Goal: Communication & Community: Answer question/provide support

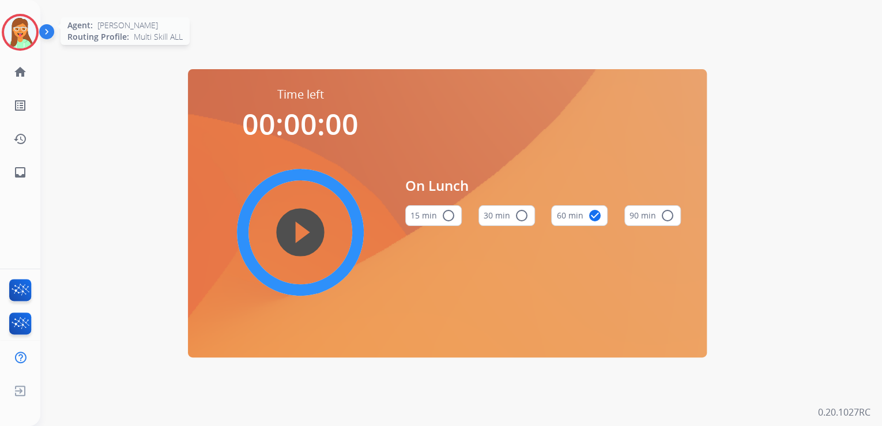
drag, startPoint x: 32, startPoint y: 38, endPoint x: 25, endPoint y: 37, distance: 7.0
click at [32, 38] on img at bounding box center [20, 32] width 32 height 32
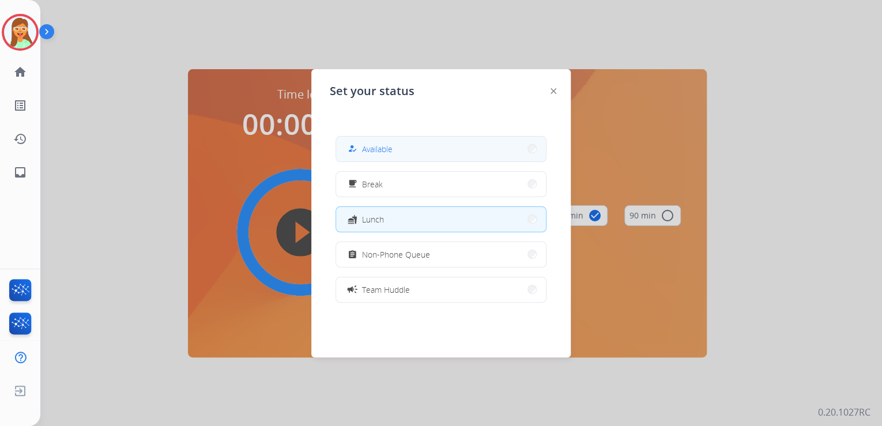
click at [360, 137] on button "how_to_reg Available" at bounding box center [441, 149] width 210 height 25
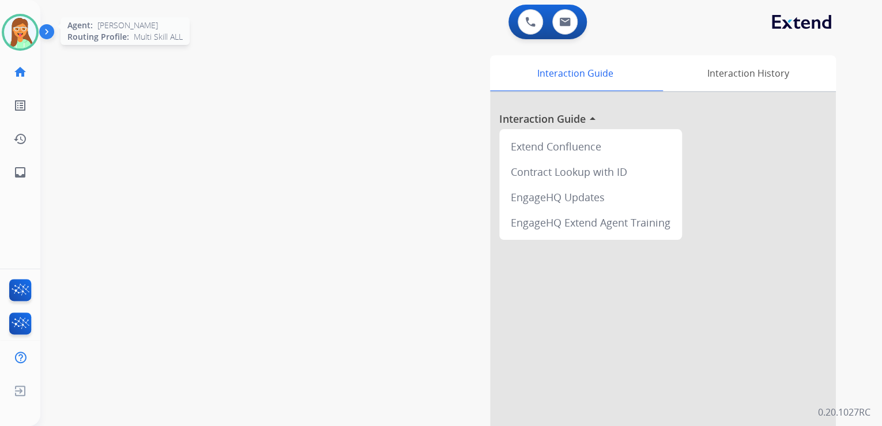
click at [19, 27] on img at bounding box center [20, 32] width 32 height 32
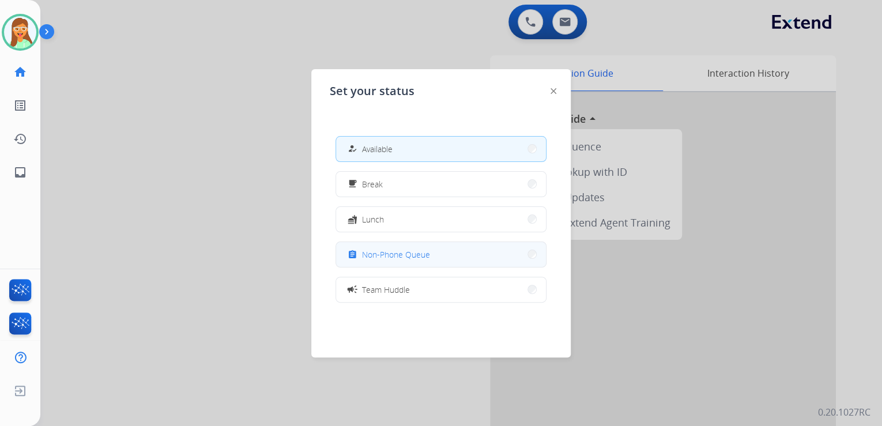
click at [495, 251] on button "assignment Non-Phone Queue" at bounding box center [441, 254] width 210 height 25
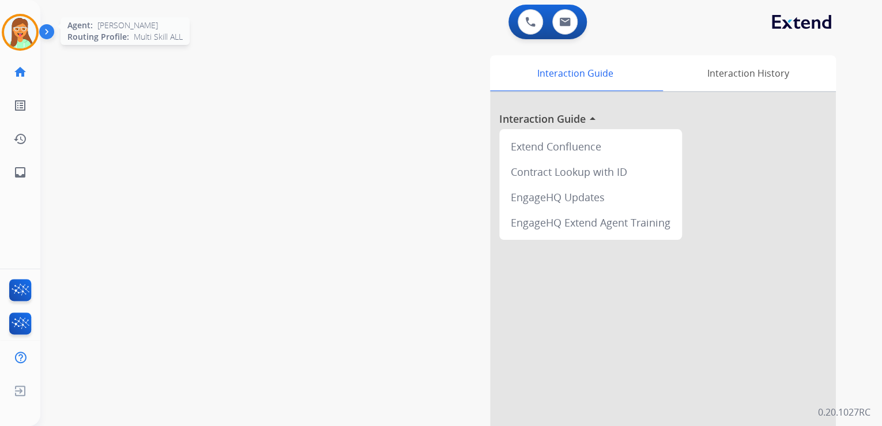
click at [7, 19] on div at bounding box center [20, 32] width 37 height 37
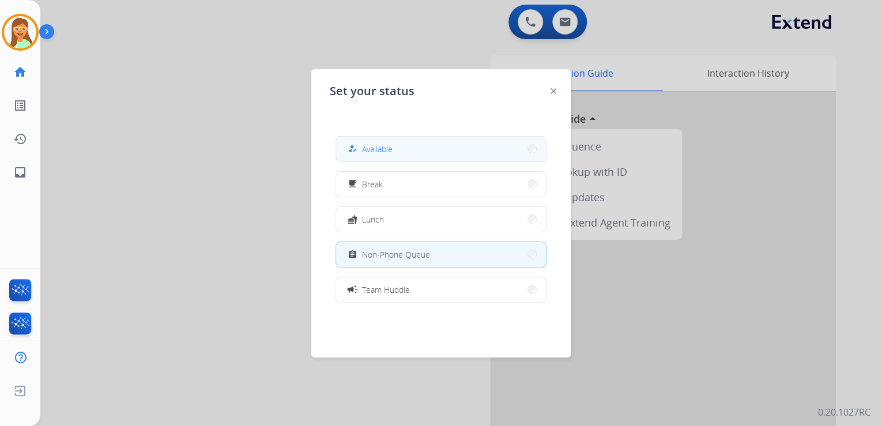
click at [373, 141] on button "how_to_reg Available" at bounding box center [441, 149] width 210 height 25
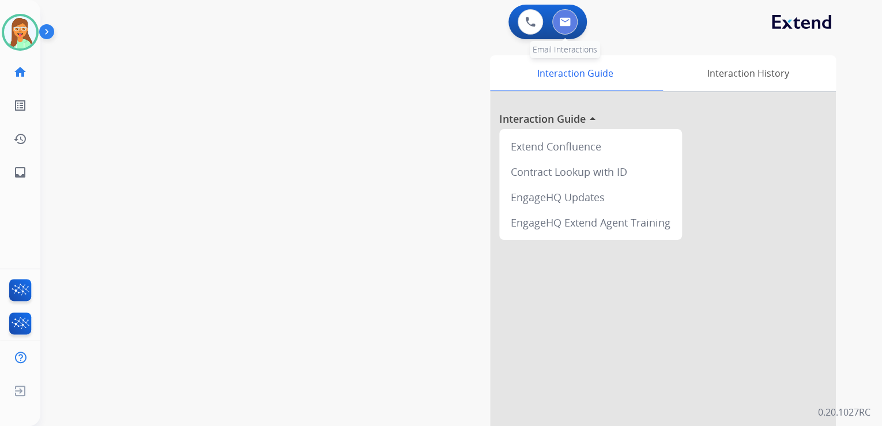
click at [560, 16] on button at bounding box center [564, 21] width 25 height 25
select select "**********"
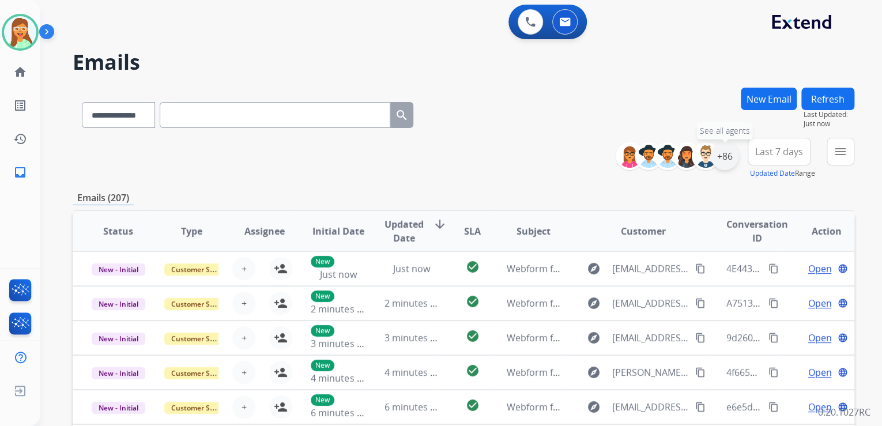
click at [722, 161] on div "+86" at bounding box center [725, 156] width 28 height 28
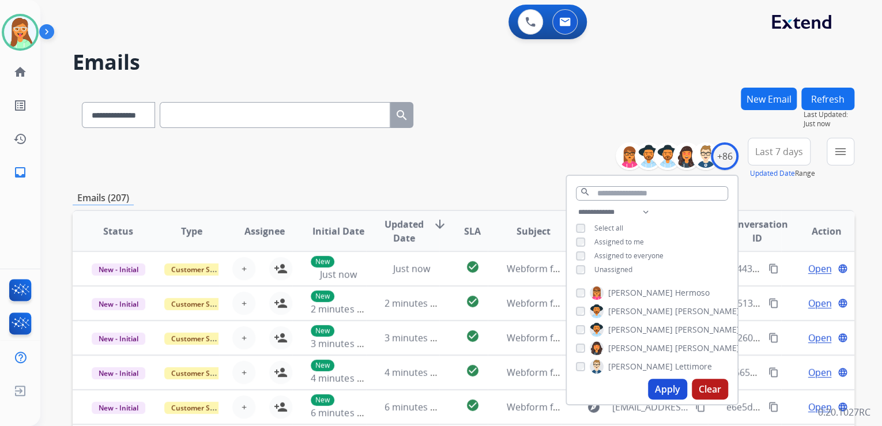
click at [671, 389] on button "Apply" at bounding box center [667, 389] width 39 height 21
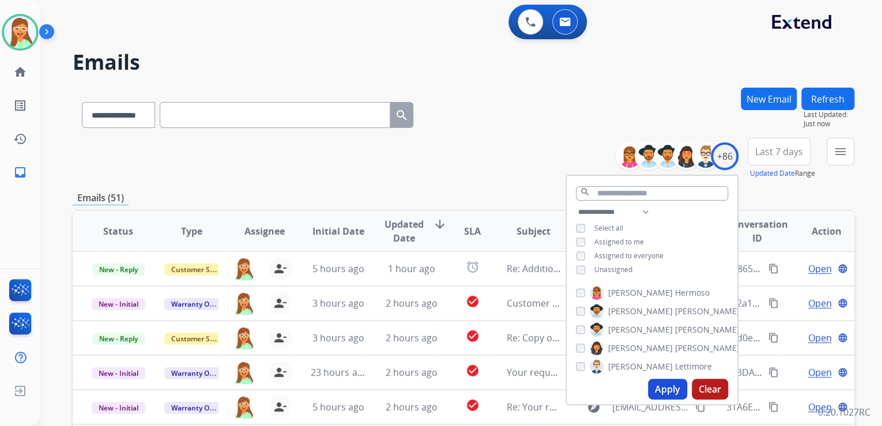
click at [542, 100] on div "**********" at bounding box center [463, 113] width 781 height 50
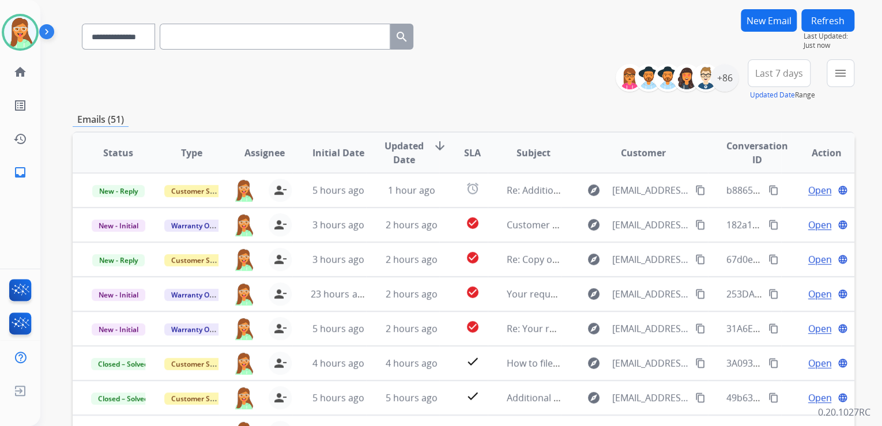
scroll to position [92, 0]
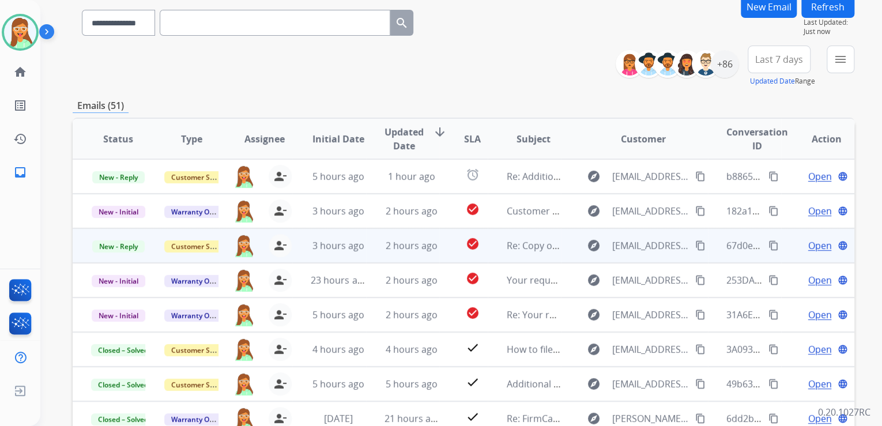
click at [811, 240] on span "Open" at bounding box center [819, 246] width 24 height 14
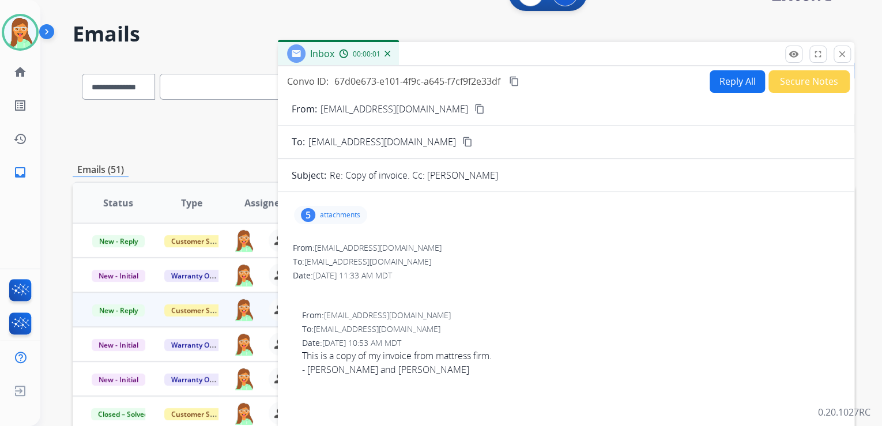
scroll to position [0, 0]
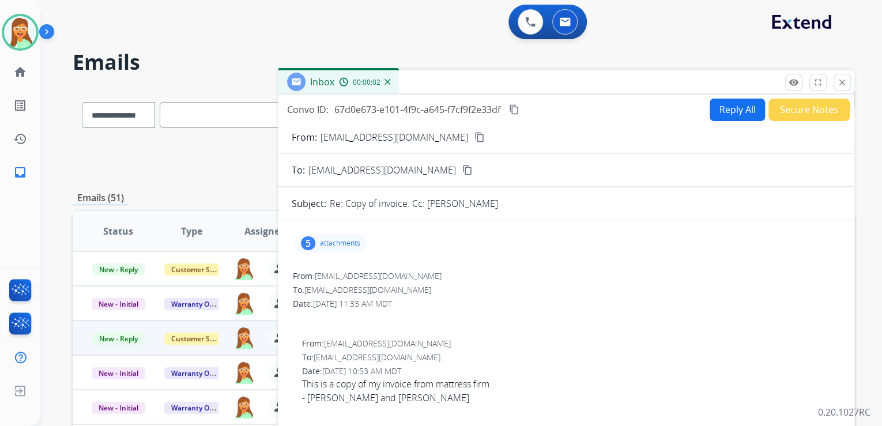
click at [735, 104] on button "Reply All" at bounding box center [736, 110] width 55 height 22
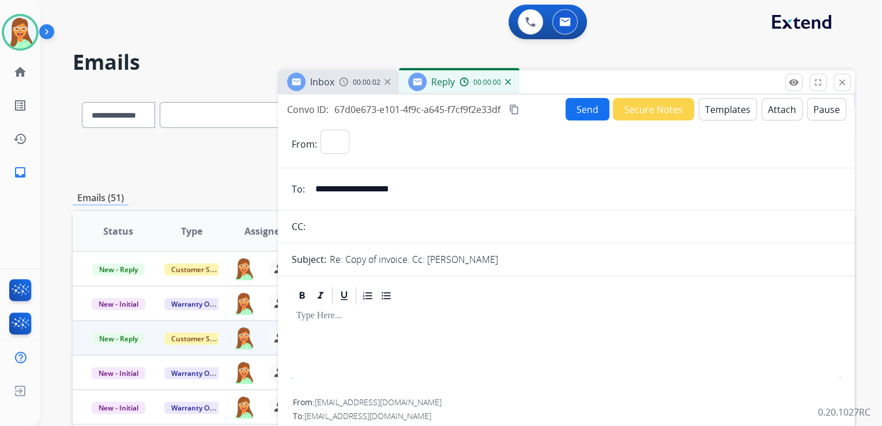
click at [731, 106] on button "Templates" at bounding box center [727, 109] width 58 height 22
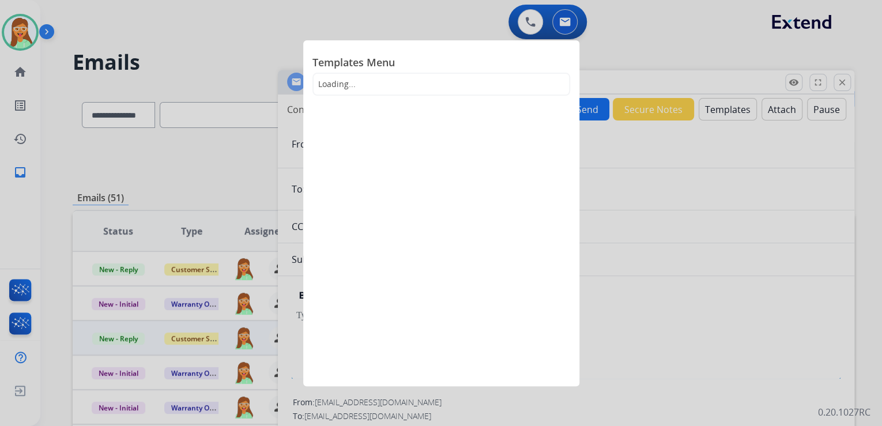
select select "**********"
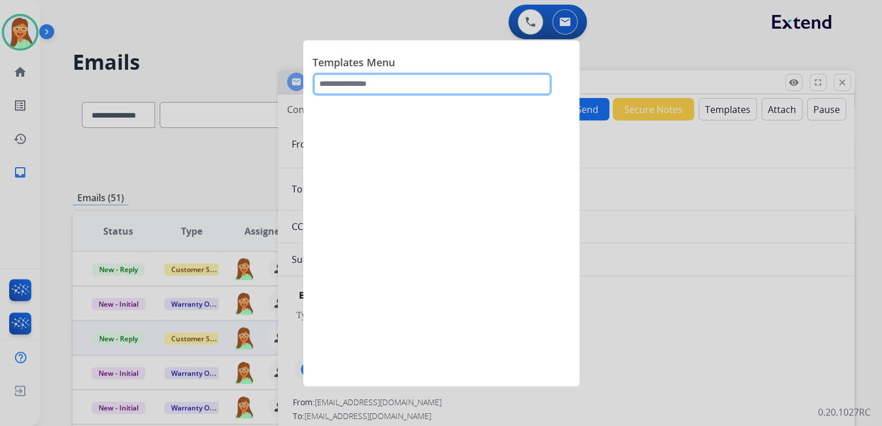
click at [371, 85] on input "text" at bounding box center [431, 84] width 239 height 23
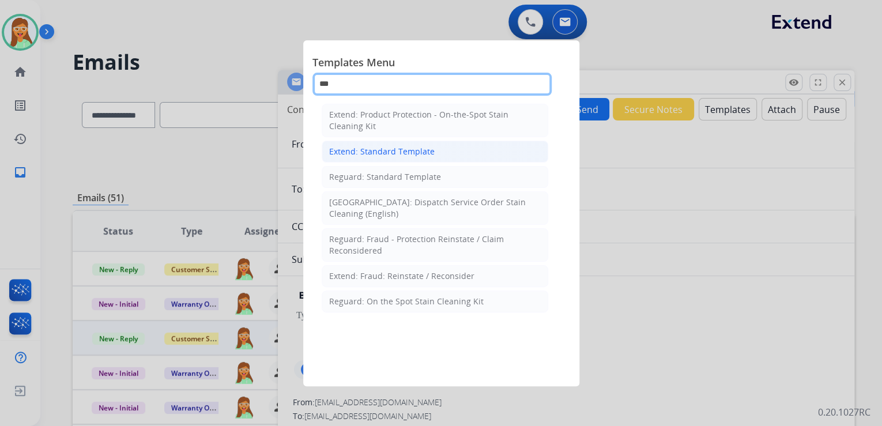
type input "***"
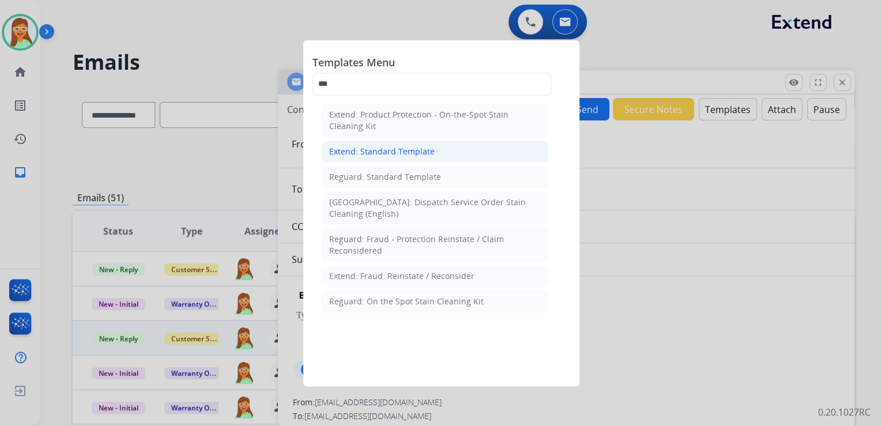
click at [417, 153] on div "Extend: Standard Template" at bounding box center [381, 152] width 105 height 12
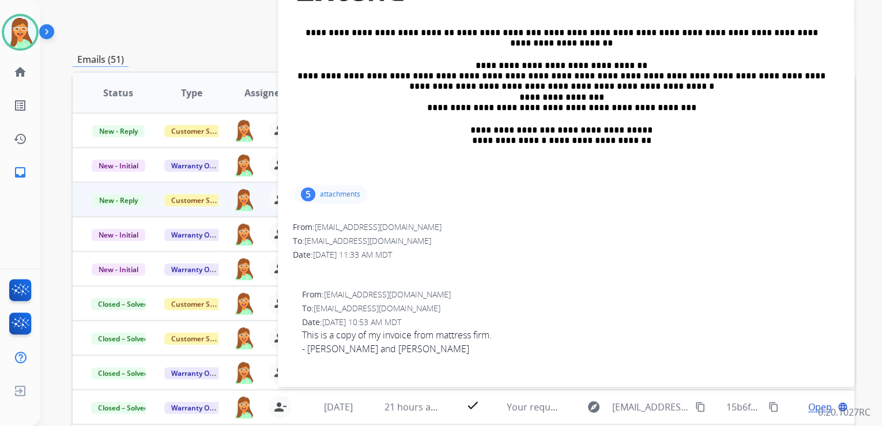
scroll to position [184, 0]
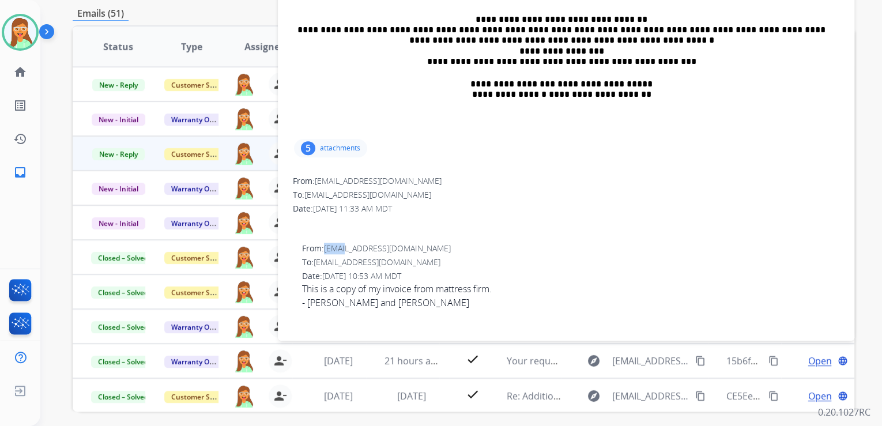
drag, startPoint x: 343, startPoint y: 247, endPoint x: 324, endPoint y: 246, distance: 19.0
click at [324, 246] on div "From: [EMAIL_ADDRESS][DOMAIN_NAME]" at bounding box center [570, 249] width 537 height 12
copy font "priya"
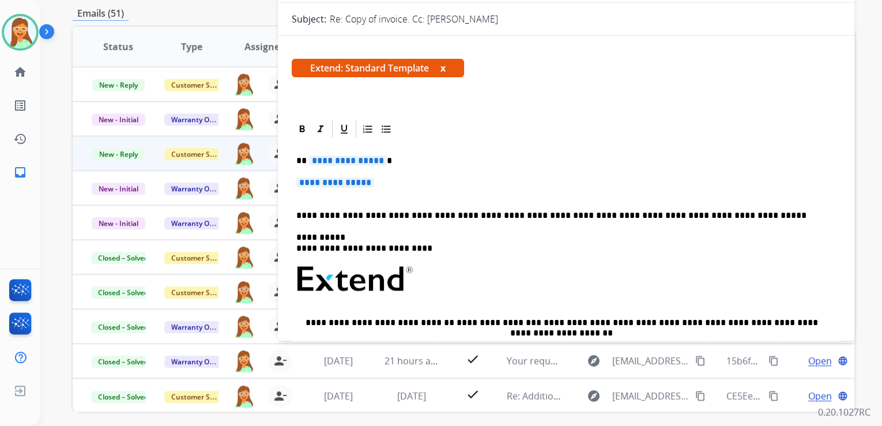
scroll to position [23, 0]
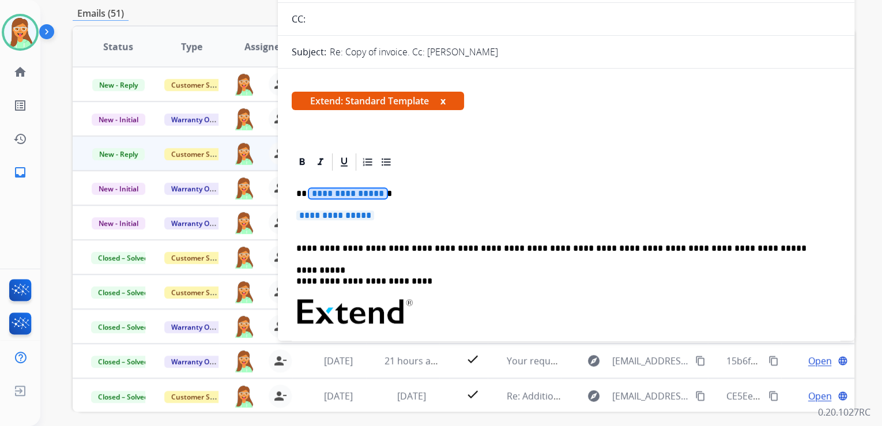
click at [350, 188] on span "**********" at bounding box center [348, 193] width 78 height 10
drag, startPoint x: 339, startPoint y: 193, endPoint x: 307, endPoint y: 191, distance: 32.4
click at [307, 191] on p "*********" at bounding box center [561, 193] width 530 height 10
click at [322, 212] on span "**********" at bounding box center [335, 215] width 78 height 10
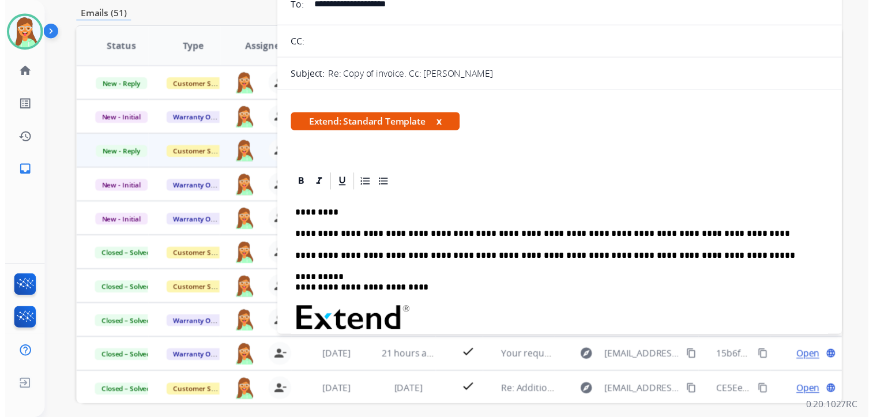
scroll to position [46, 0]
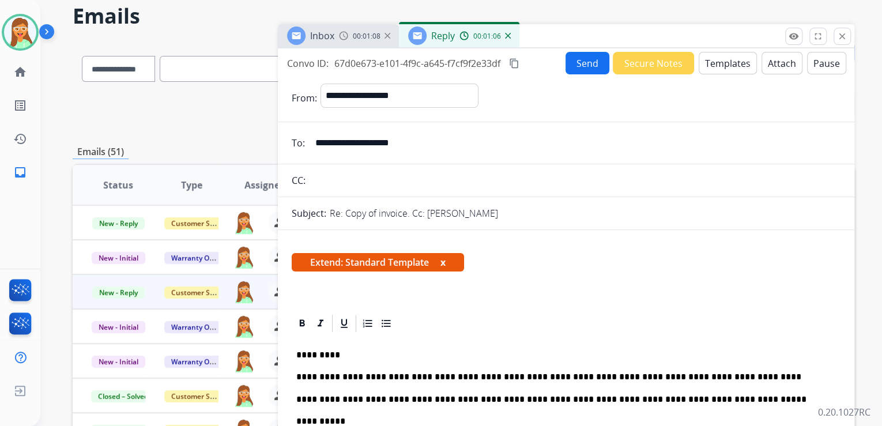
click at [583, 60] on button "Send" at bounding box center [587, 63] width 44 height 22
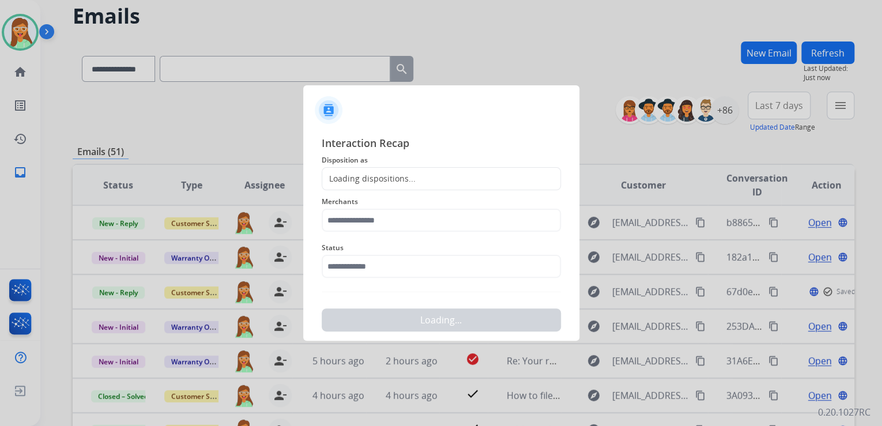
click at [398, 178] on div "Loading dispositions..." at bounding box center [368, 179] width 93 height 12
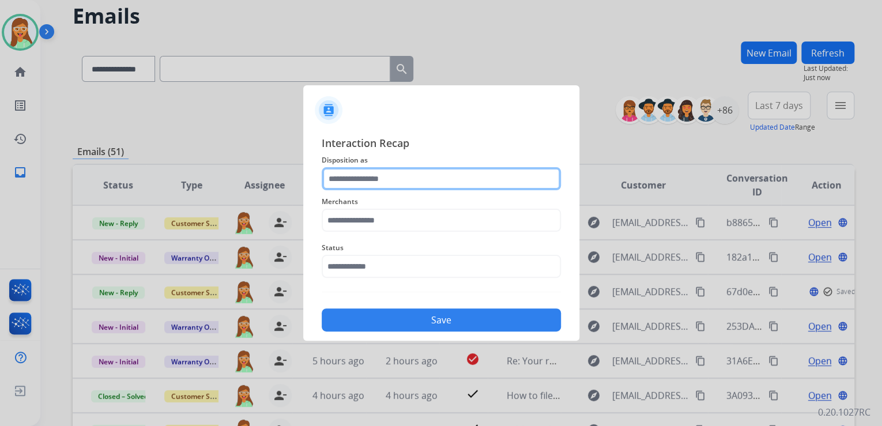
click at [396, 175] on input "text" at bounding box center [441, 178] width 239 height 23
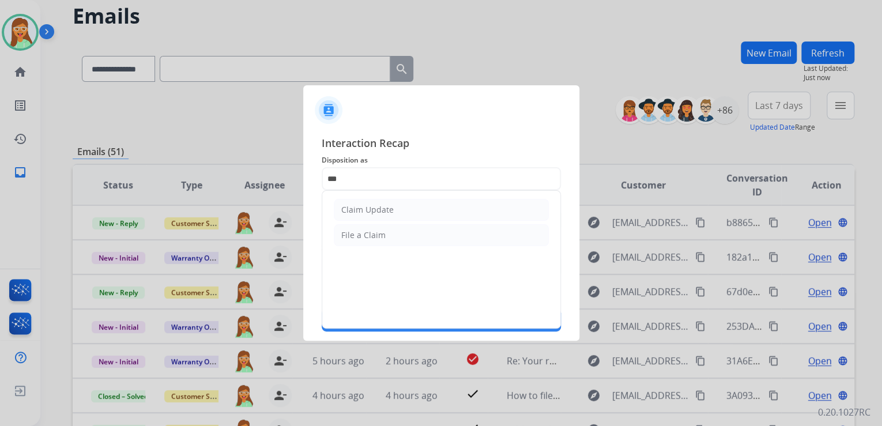
click at [384, 210] on div "Claim Update" at bounding box center [367, 210] width 52 height 12
type input "**********"
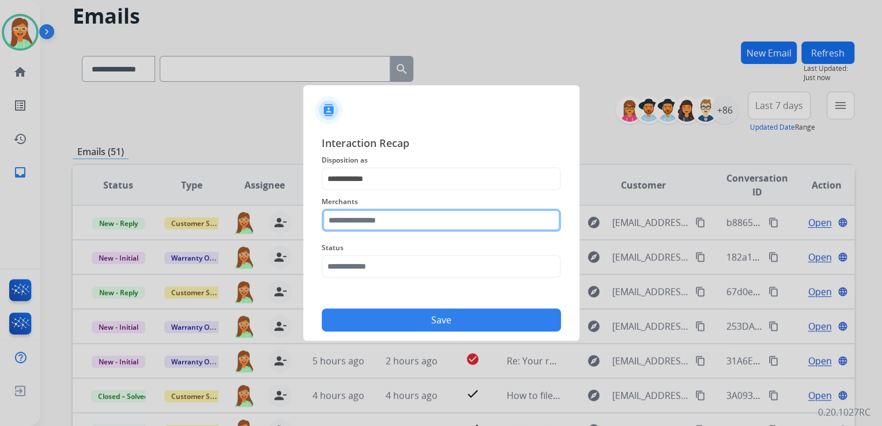
click at [384, 210] on input "text" at bounding box center [441, 220] width 239 height 23
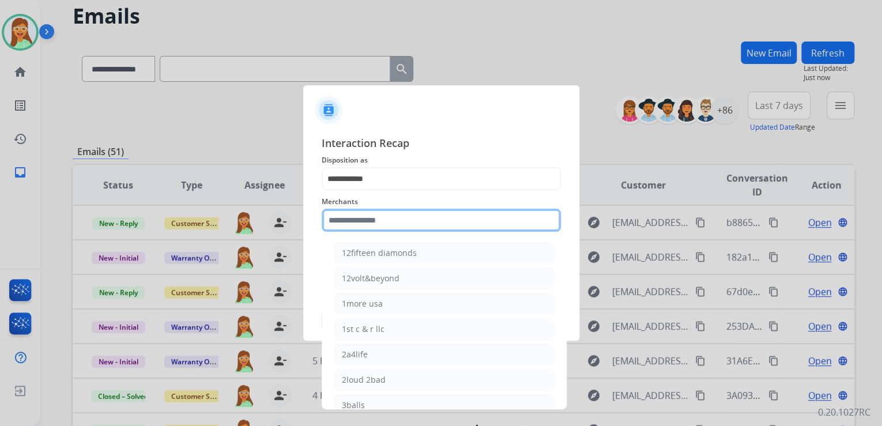
click at [385, 214] on input "text" at bounding box center [441, 220] width 239 height 23
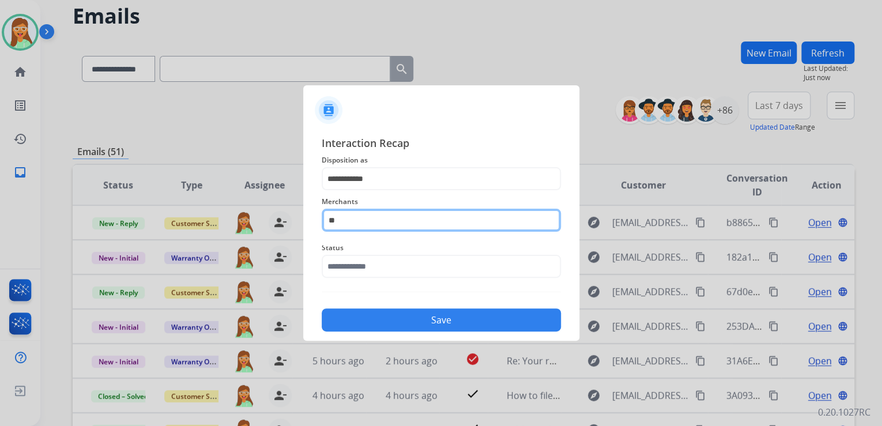
type input "*"
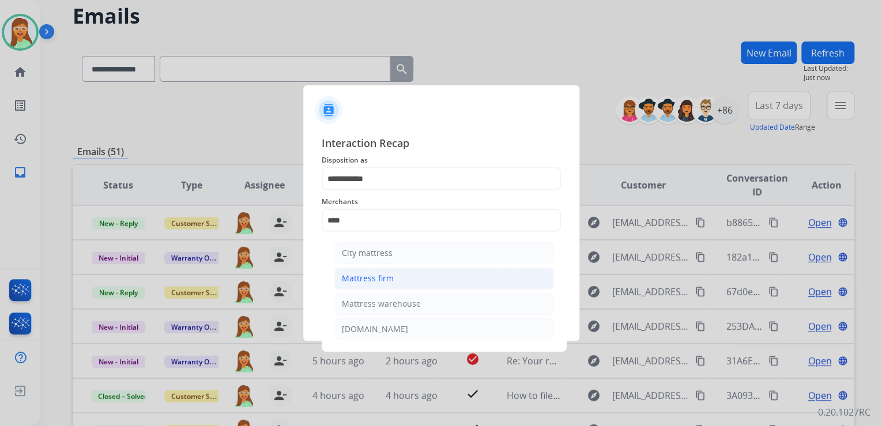
click at [416, 277] on li "Mattress firm" at bounding box center [444, 278] width 220 height 22
type input "**********"
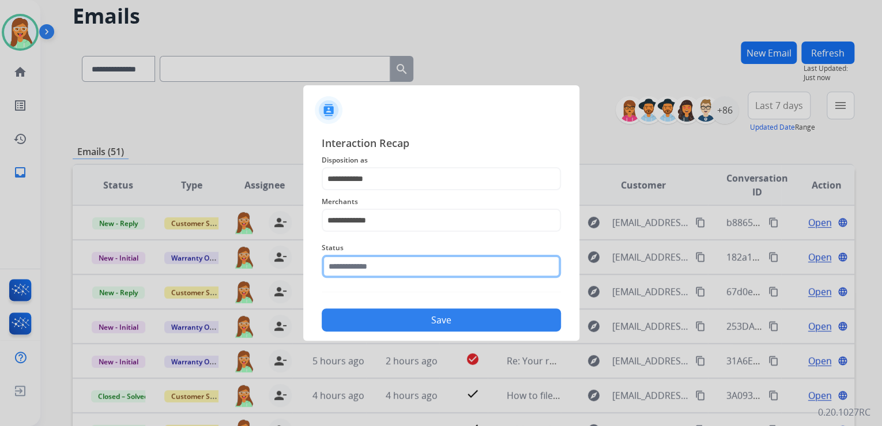
click at [405, 258] on input "text" at bounding box center [441, 266] width 239 height 23
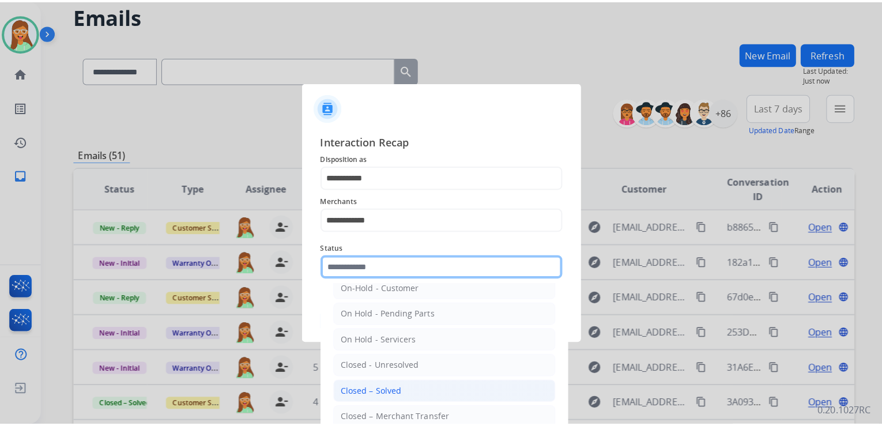
scroll to position [67, 0]
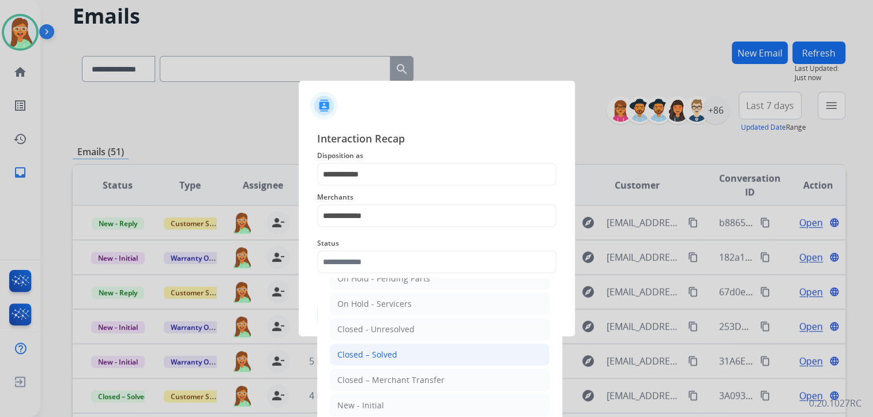
click at [409, 350] on li "Closed – Solved" at bounding box center [440, 354] width 220 height 22
type input "**********"
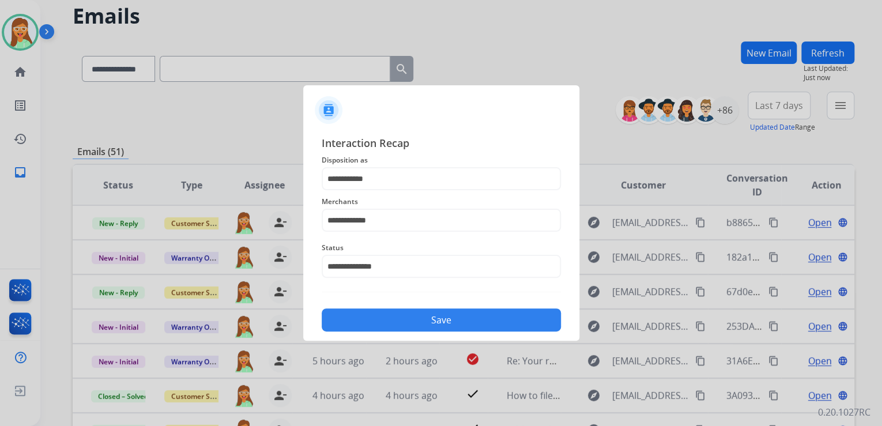
click at [417, 320] on button "Save" at bounding box center [441, 319] width 239 height 23
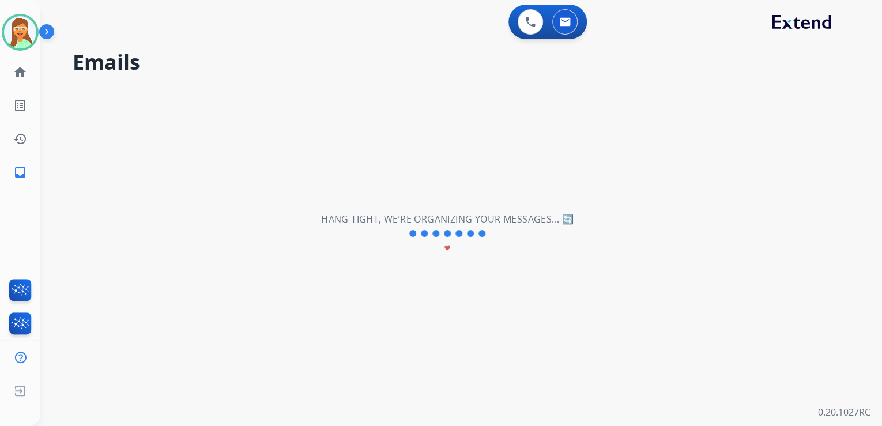
scroll to position [0, 0]
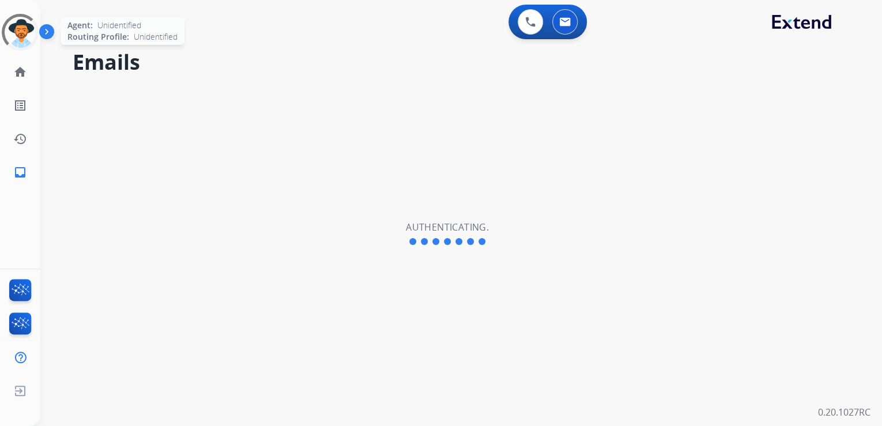
click at [18, 31] on div at bounding box center [20, 32] width 45 height 45
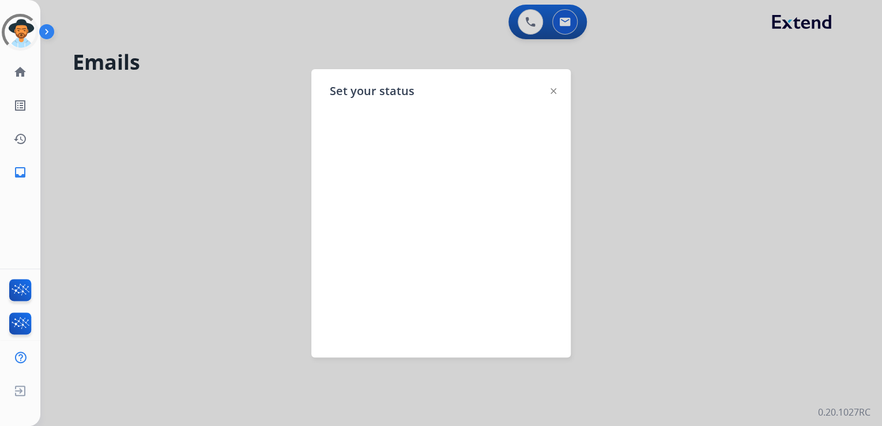
select select "**********"
click at [555, 86] on div at bounding box center [553, 91] width 6 height 14
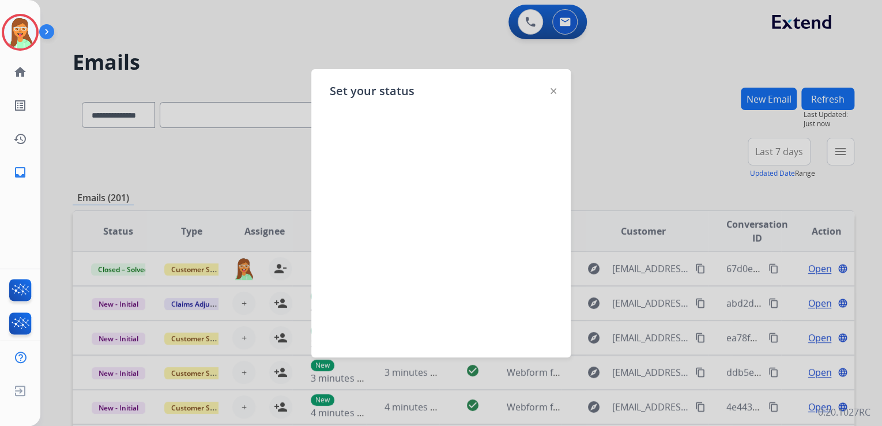
click at [551, 90] on img at bounding box center [553, 91] width 6 height 6
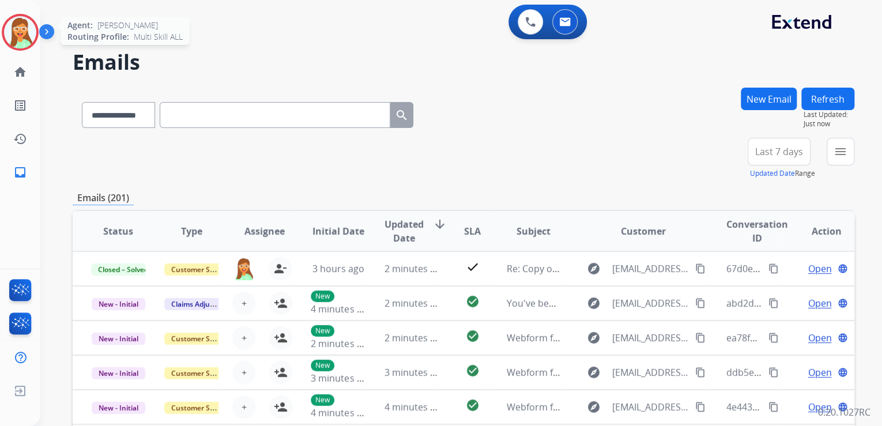
click at [5, 28] on img at bounding box center [20, 32] width 32 height 32
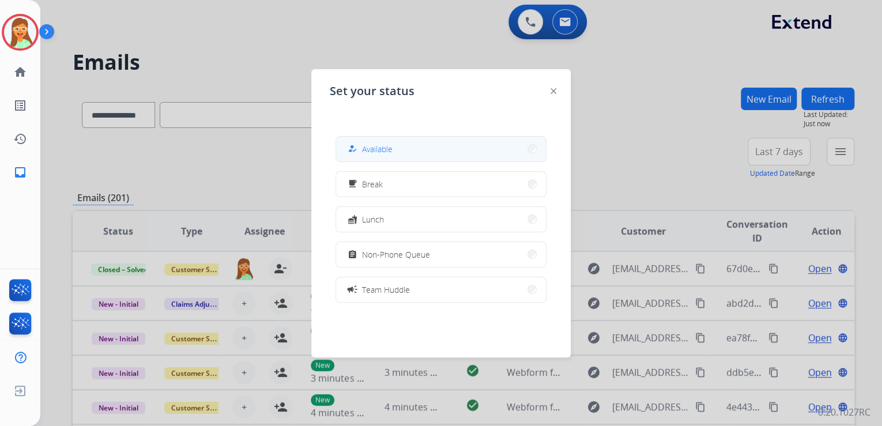
click at [482, 141] on button "how_to_reg Available" at bounding box center [441, 149] width 210 height 25
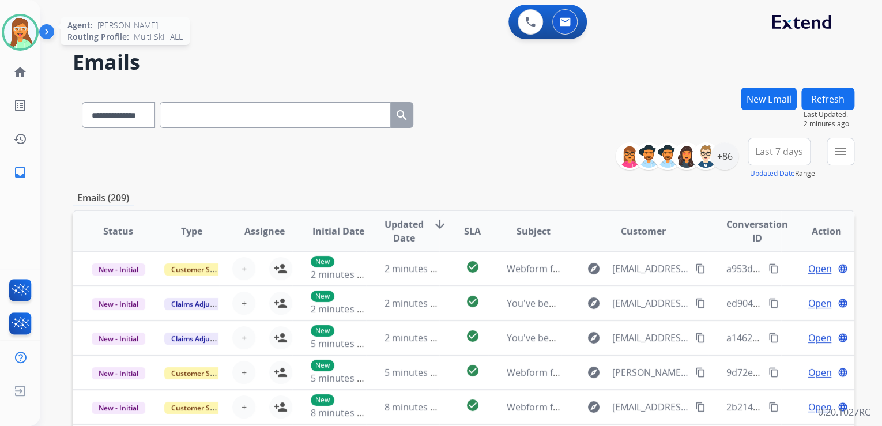
click at [26, 23] on img at bounding box center [20, 32] width 32 height 32
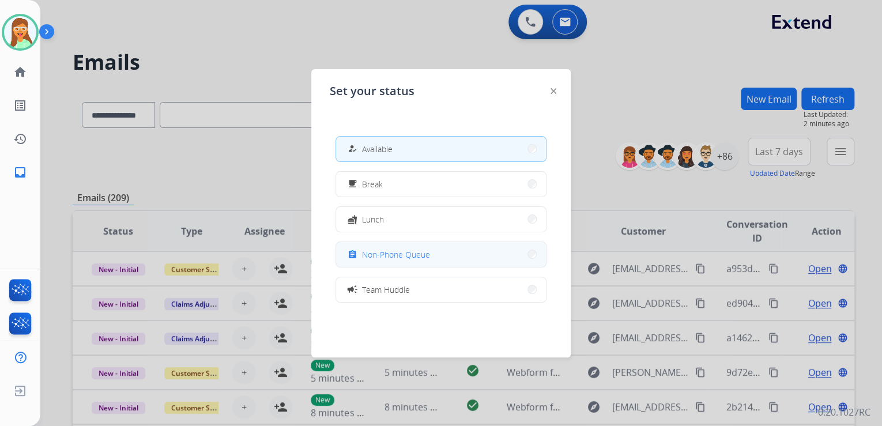
click at [453, 263] on button "assignment Non-Phone Queue" at bounding box center [441, 254] width 210 height 25
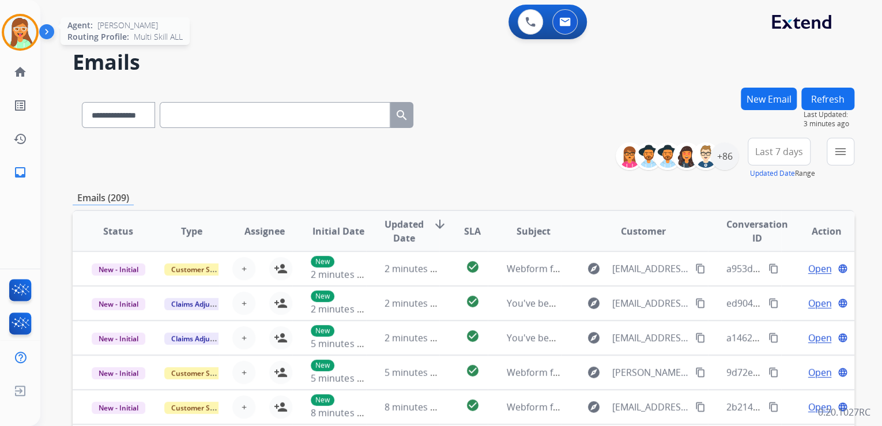
click at [18, 32] on img at bounding box center [20, 32] width 32 height 32
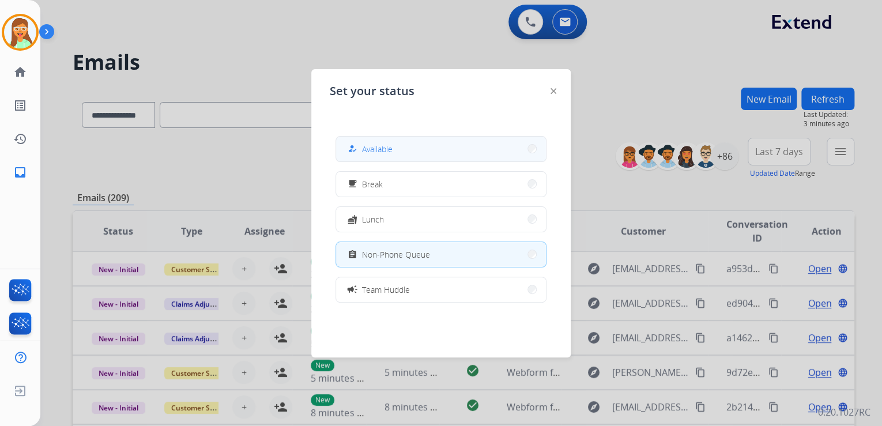
click at [435, 137] on button "how_to_reg Available" at bounding box center [441, 149] width 210 height 25
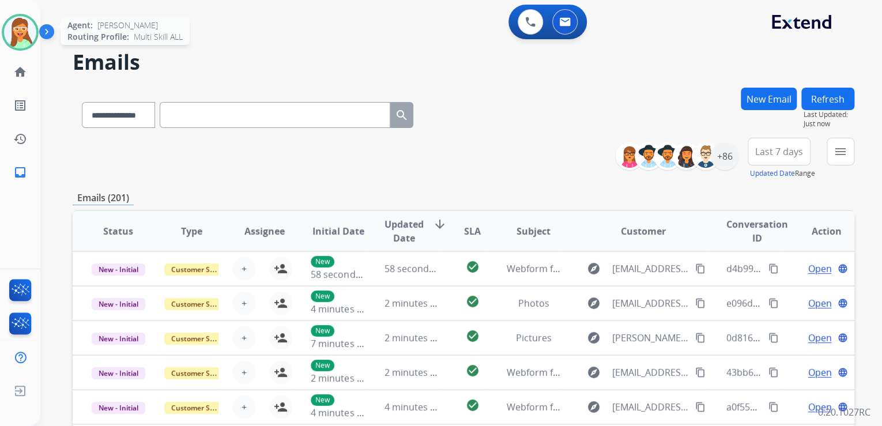
click at [17, 47] on div at bounding box center [20, 32] width 37 height 37
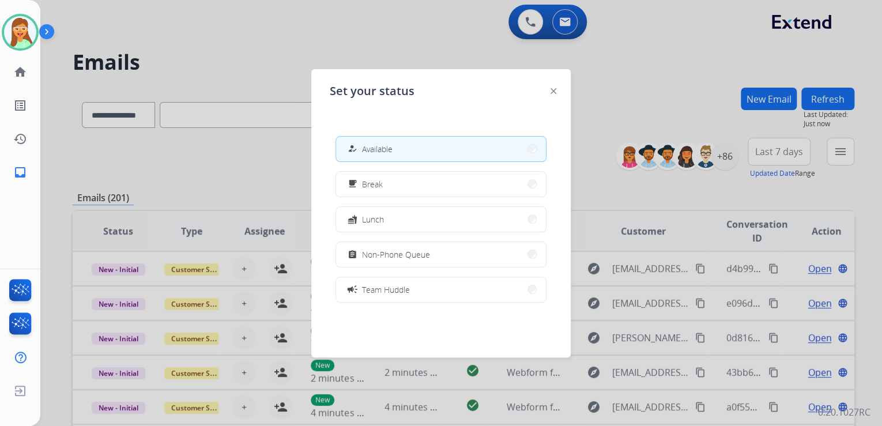
click at [496, 251] on button "assignment Non-Phone Queue" at bounding box center [441, 254] width 210 height 25
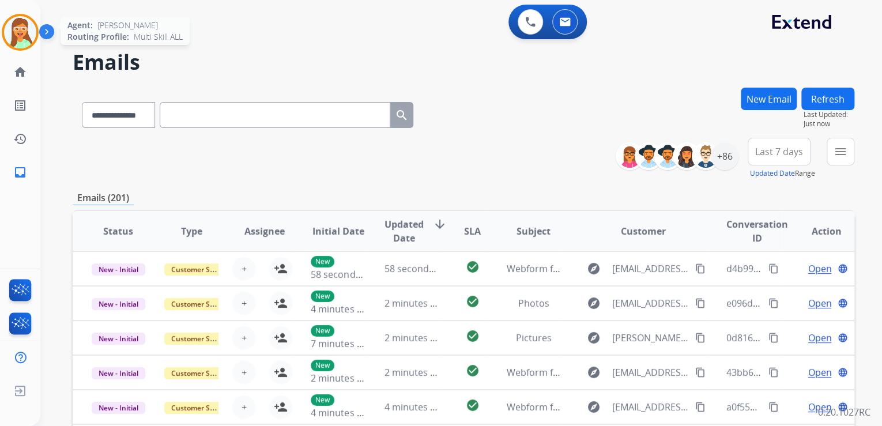
click at [22, 45] on img at bounding box center [20, 32] width 32 height 32
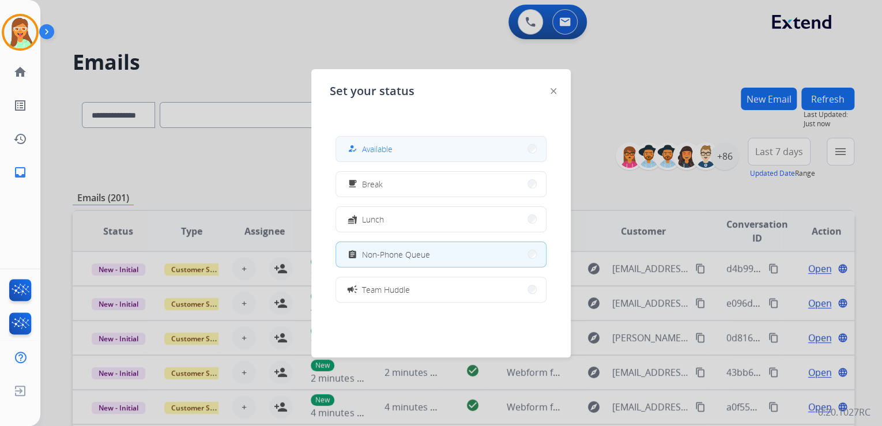
click at [436, 152] on button "how_to_reg Available" at bounding box center [441, 149] width 210 height 25
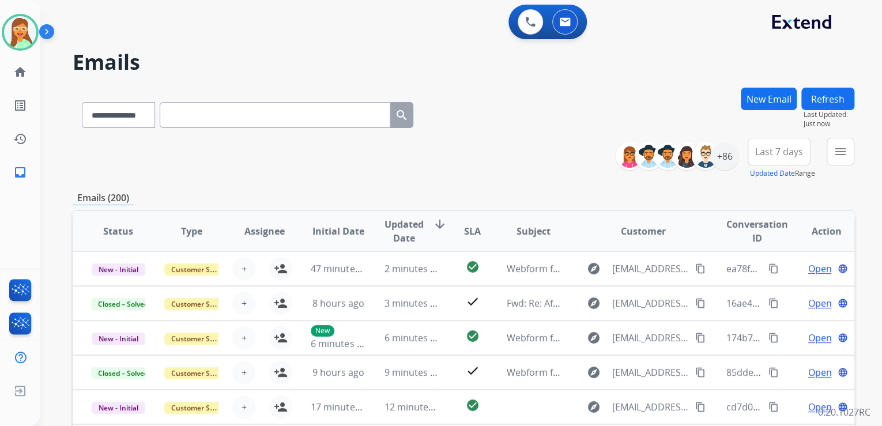
click at [35, 32] on img at bounding box center [20, 32] width 32 height 32
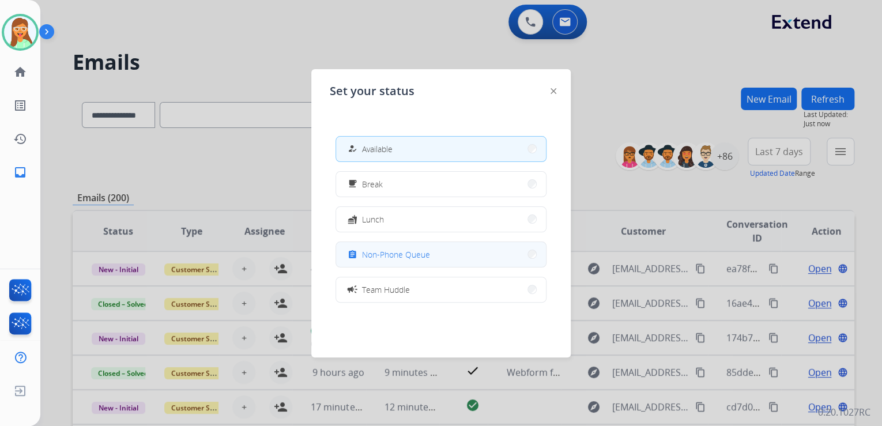
click at [452, 260] on button "assignment Non-Phone Queue" at bounding box center [441, 254] width 210 height 25
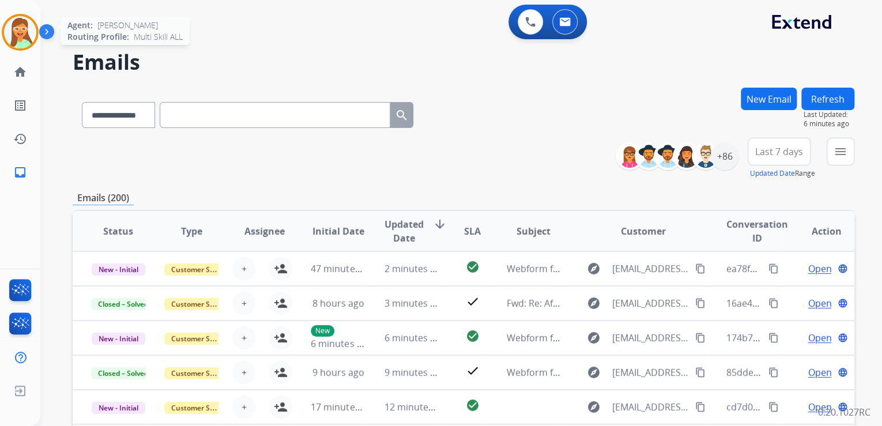
click at [24, 39] on img at bounding box center [20, 32] width 32 height 32
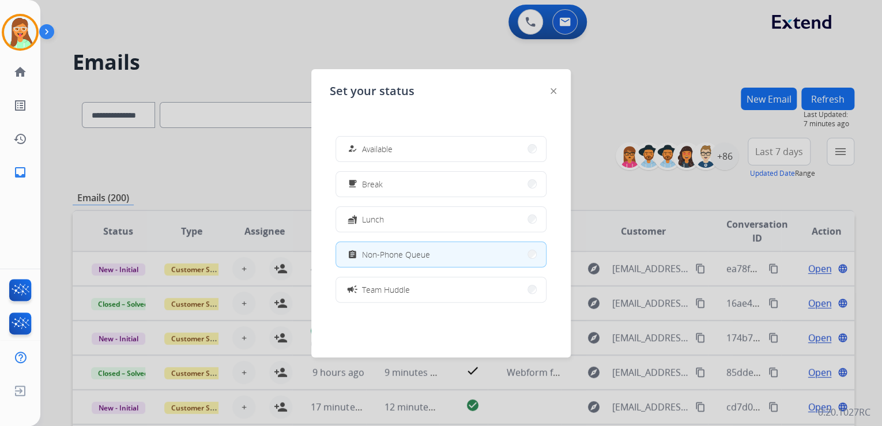
click at [621, 76] on div at bounding box center [441, 213] width 882 height 426
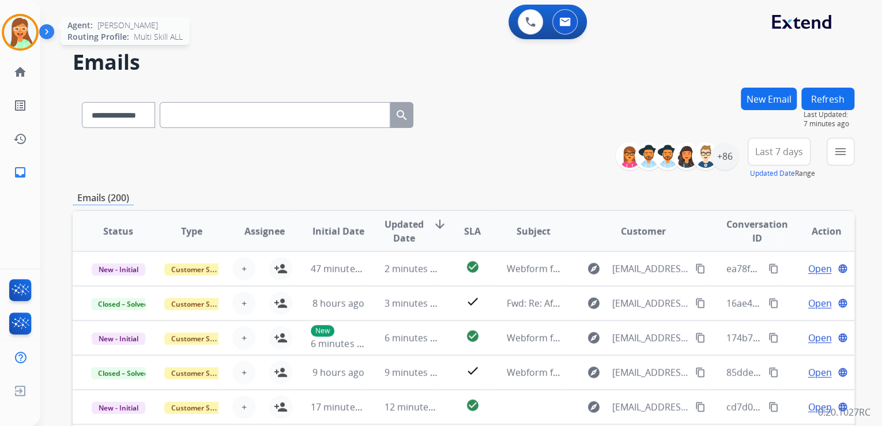
click at [24, 20] on img at bounding box center [20, 32] width 32 height 32
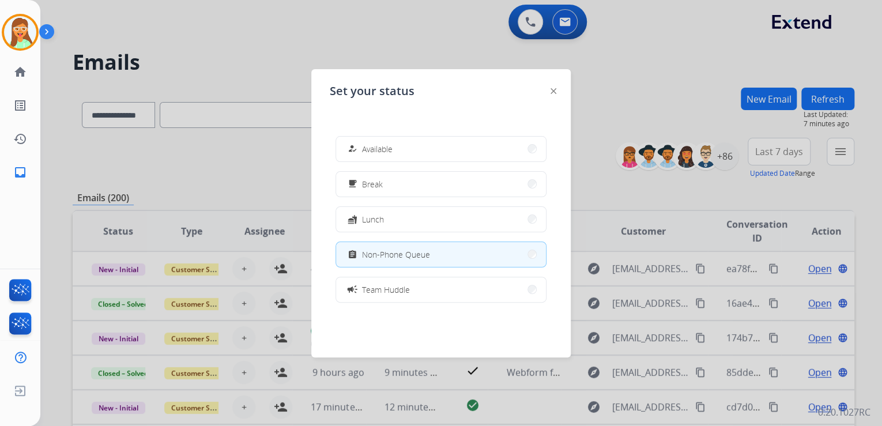
drag, startPoint x: 442, startPoint y: 161, endPoint x: 606, endPoint y: 109, distance: 171.7
click at [444, 157] on button "how_to_reg Available" at bounding box center [441, 149] width 210 height 25
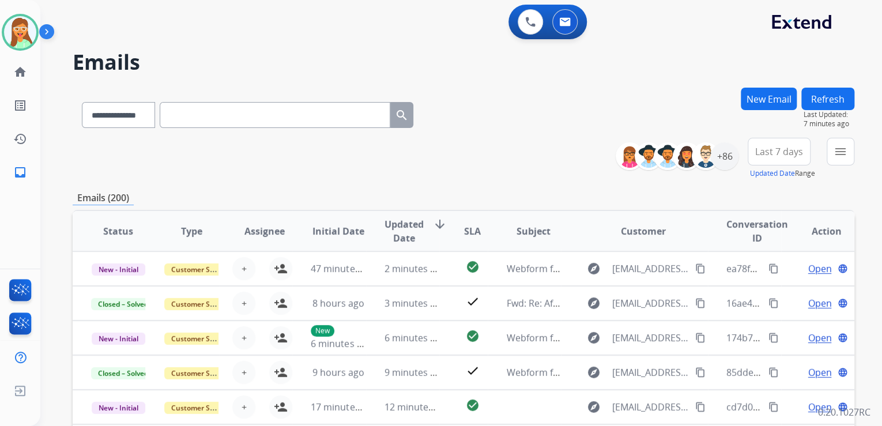
click at [620, 83] on div "**********" at bounding box center [447, 254] width 814 height 426
click at [13, 25] on img at bounding box center [20, 32] width 32 height 32
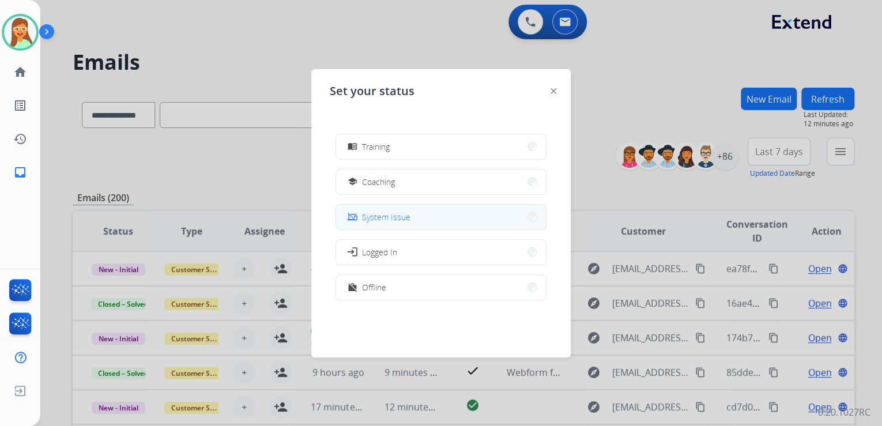
scroll to position [182, 0]
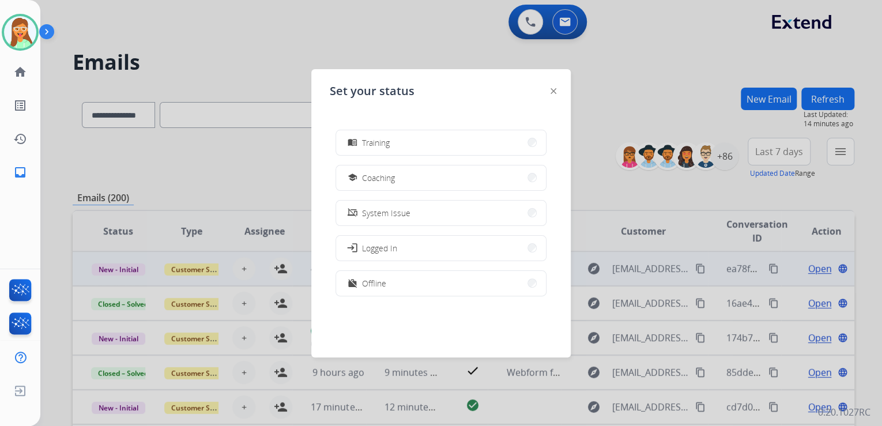
drag, startPoint x: 438, startPoint y: 286, endPoint x: 445, endPoint y: 280, distance: 9.8
click at [438, 286] on button "work_off Offline" at bounding box center [441, 283] width 210 height 25
